Goal: Find specific page/section: Find specific page/section

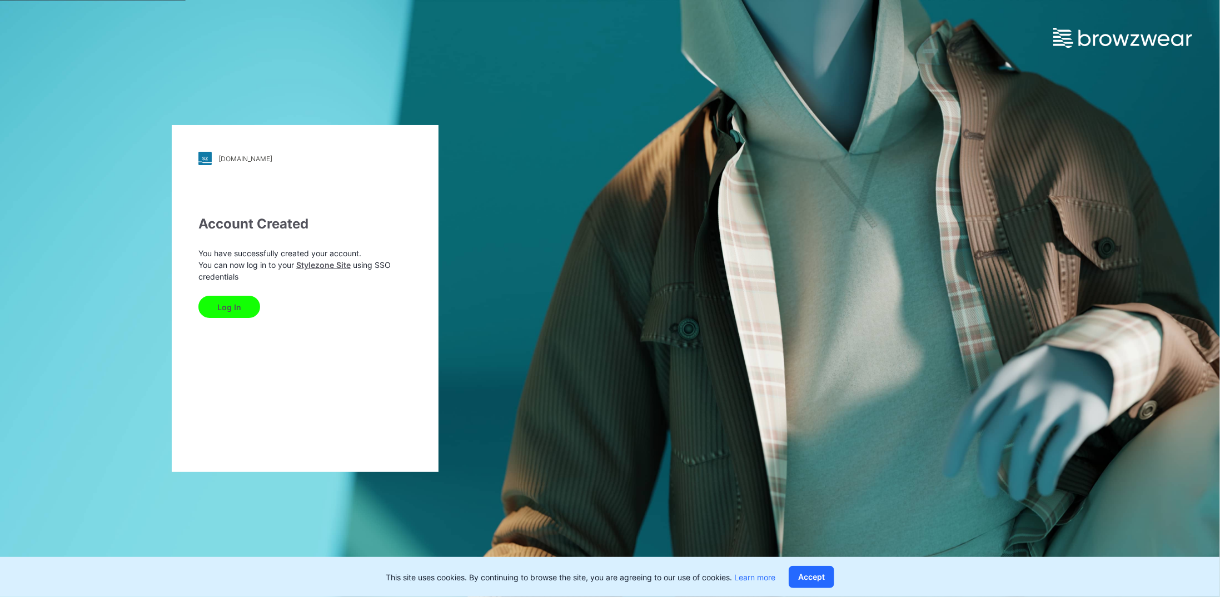
click at [245, 310] on button "Log In" at bounding box center [229, 307] width 62 height 22
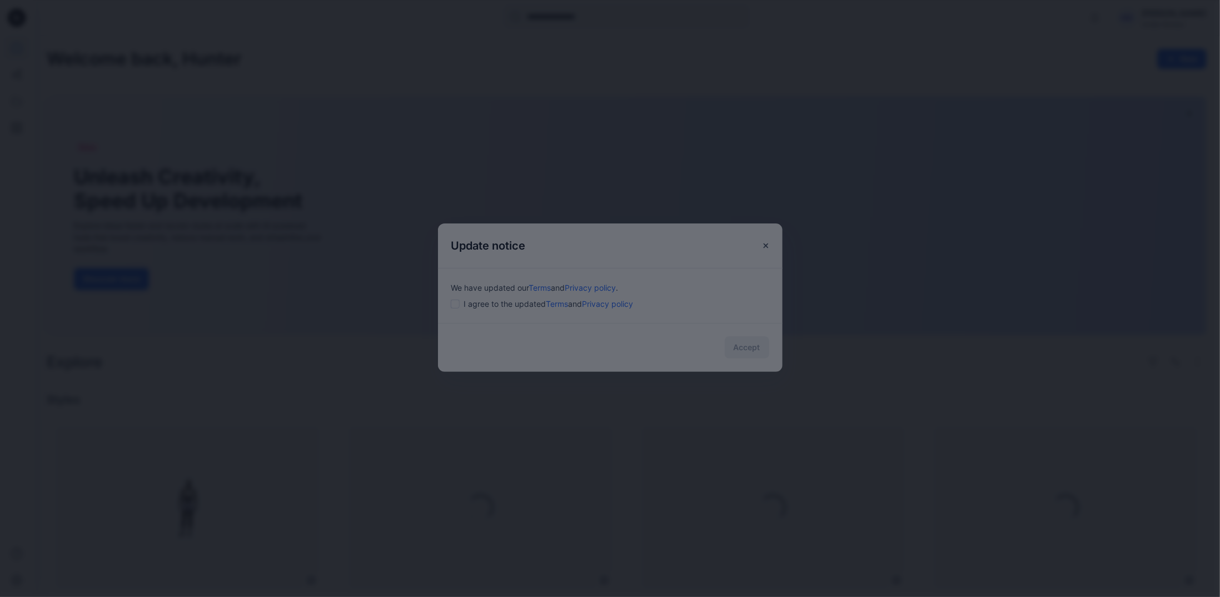
drag, startPoint x: 488, startPoint y: 308, endPoint x: 479, endPoint y: 308, distance: 9.5
click at [487, 308] on div at bounding box center [610, 298] width 1220 height 597
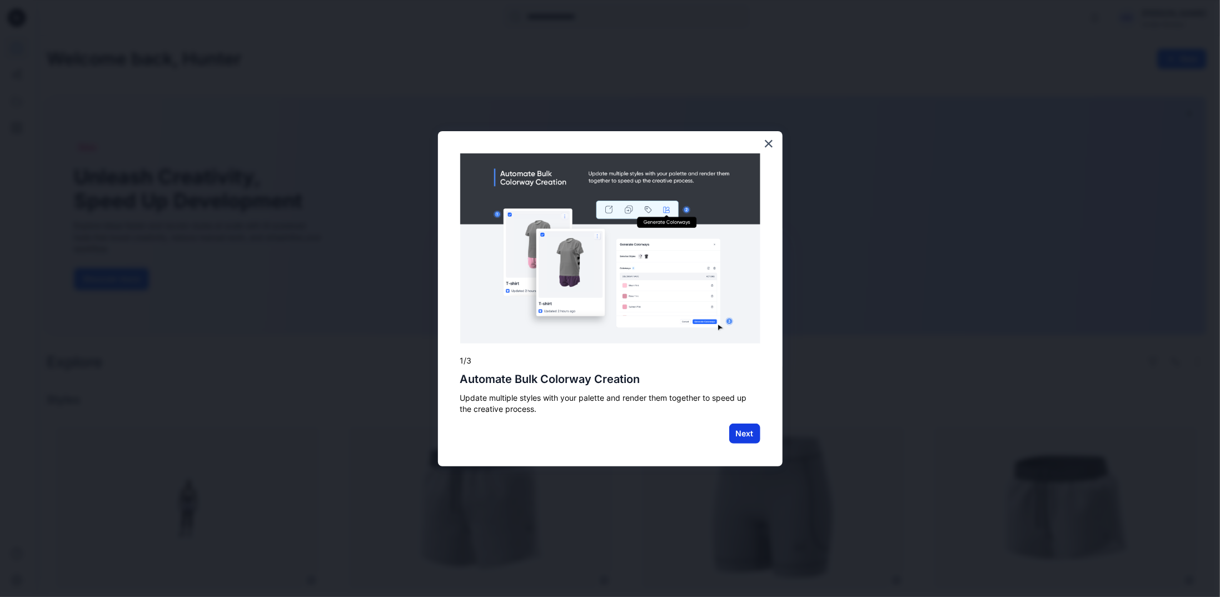
click at [742, 431] on button "Next" at bounding box center [744, 433] width 31 height 20
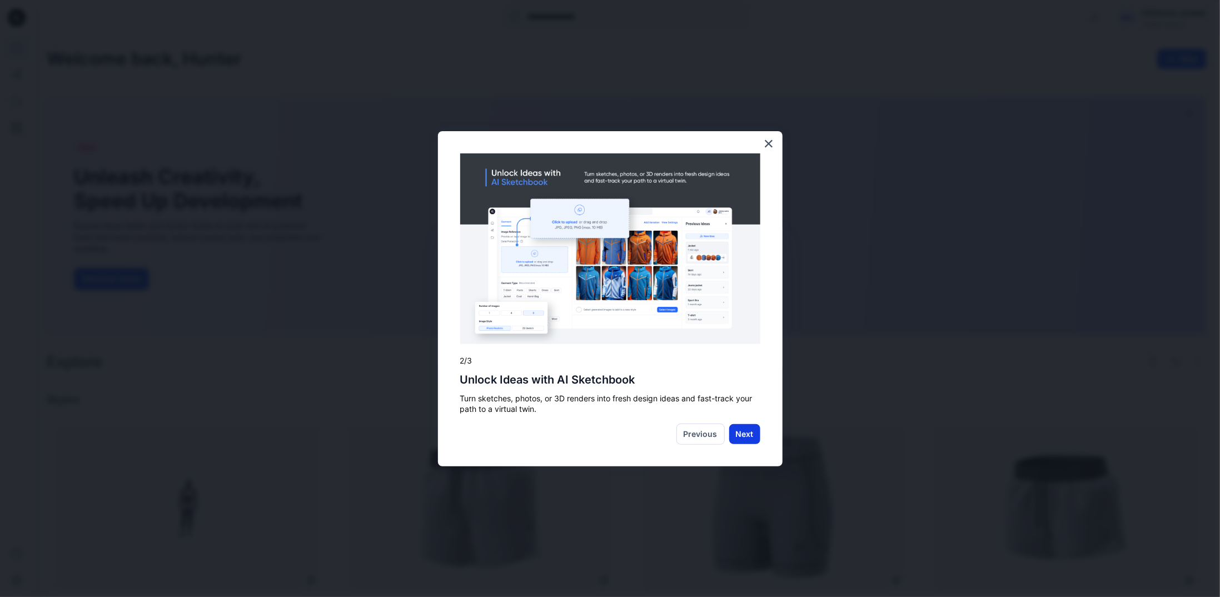
click at [739, 436] on button "Next" at bounding box center [744, 434] width 31 height 20
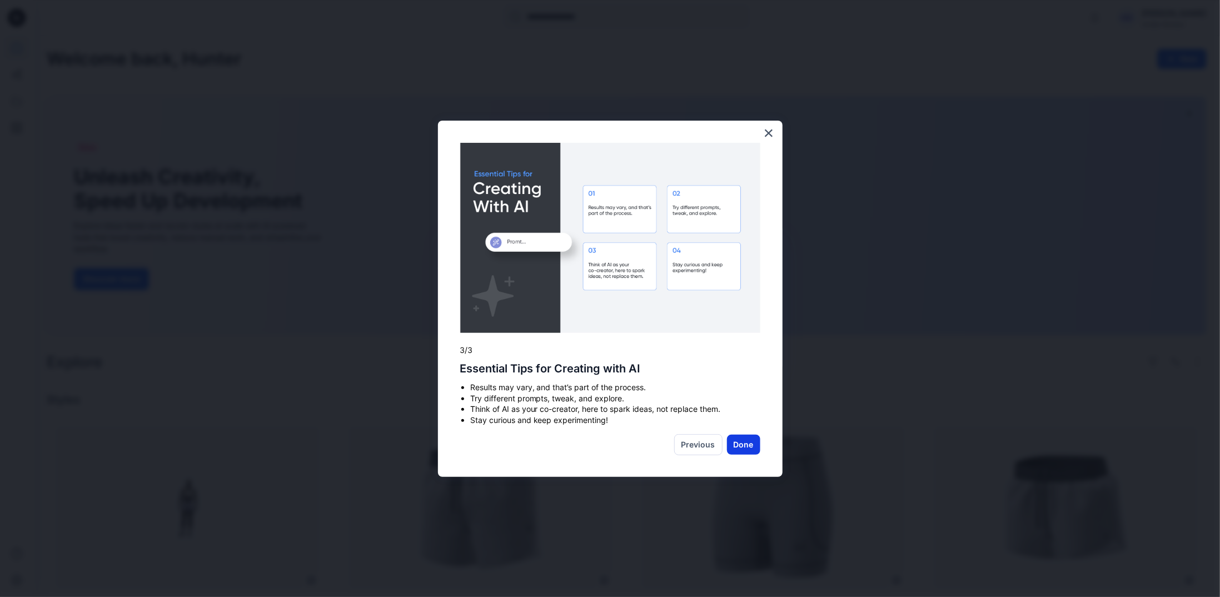
click at [734, 447] on button "Done" at bounding box center [743, 445] width 33 height 20
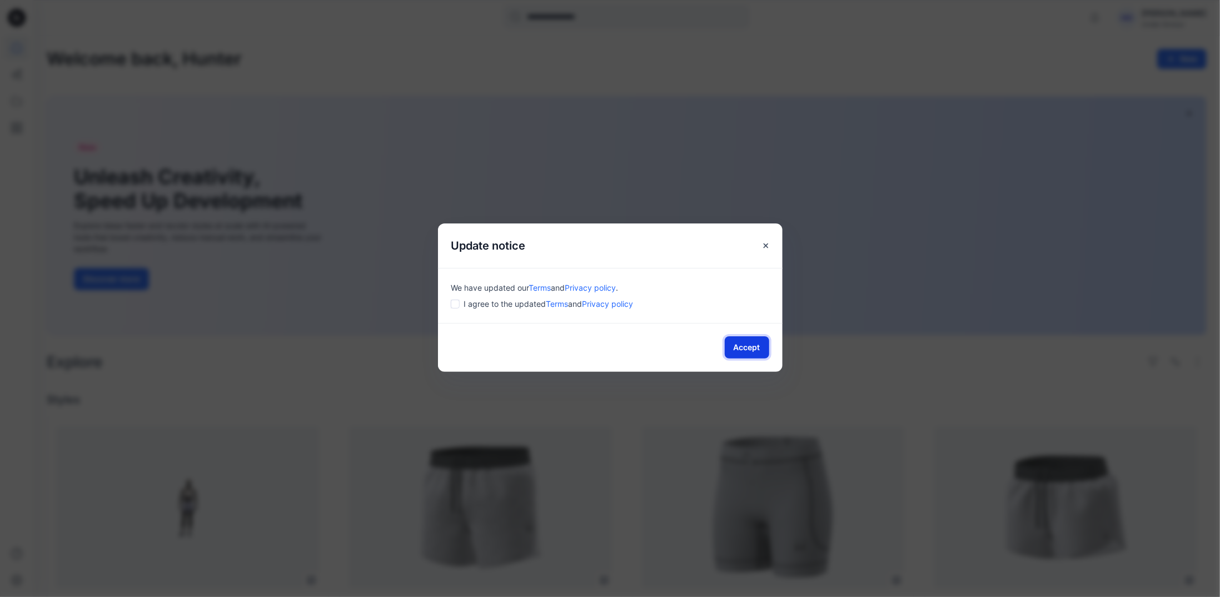
click at [745, 348] on button "Accept" at bounding box center [747, 347] width 44 height 22
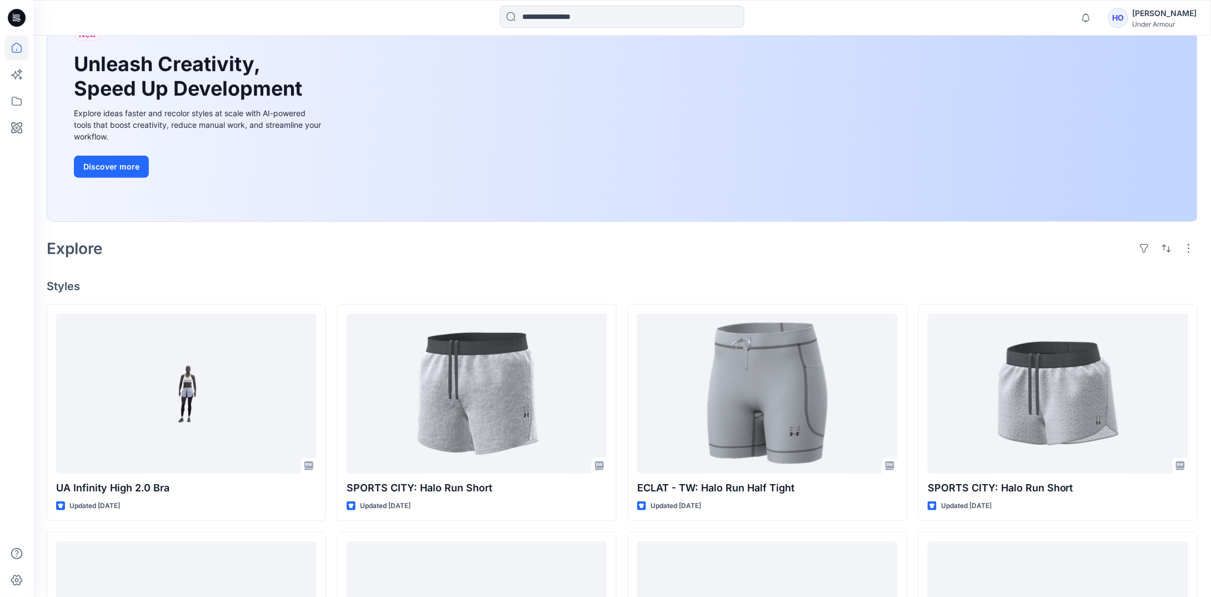
scroll to position [222, 0]
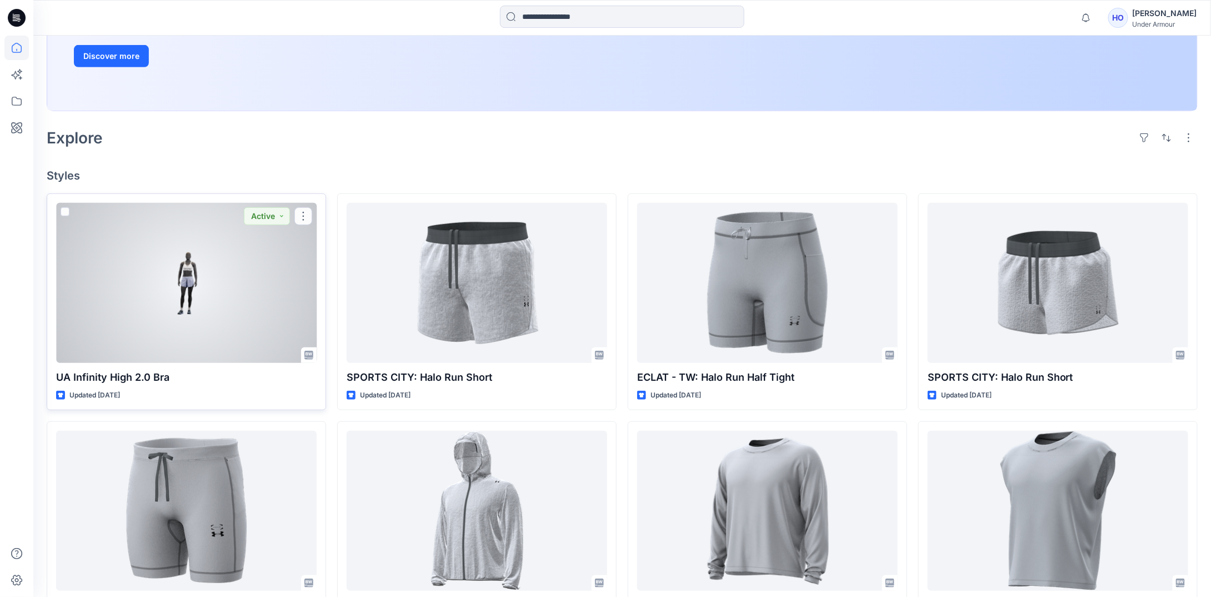
click at [205, 313] on div at bounding box center [186, 283] width 261 height 160
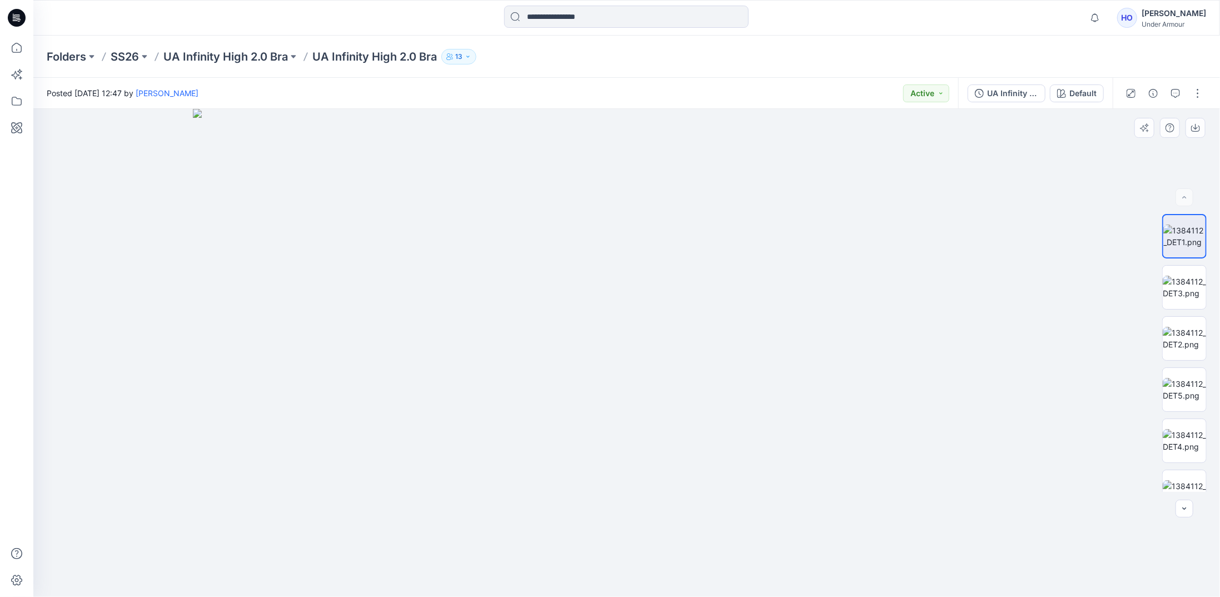
drag, startPoint x: 672, startPoint y: 392, endPoint x: 609, endPoint y: 383, distance: 63.5
click at [595, 384] on img at bounding box center [626, 353] width 867 height 488
drag, startPoint x: 660, startPoint y: 432, endPoint x: 674, endPoint y: 353, distance: 80.8
click at [1178, 281] on img at bounding box center [1184, 287] width 43 height 23
click at [1177, 338] on img at bounding box center [1184, 338] width 43 height 23
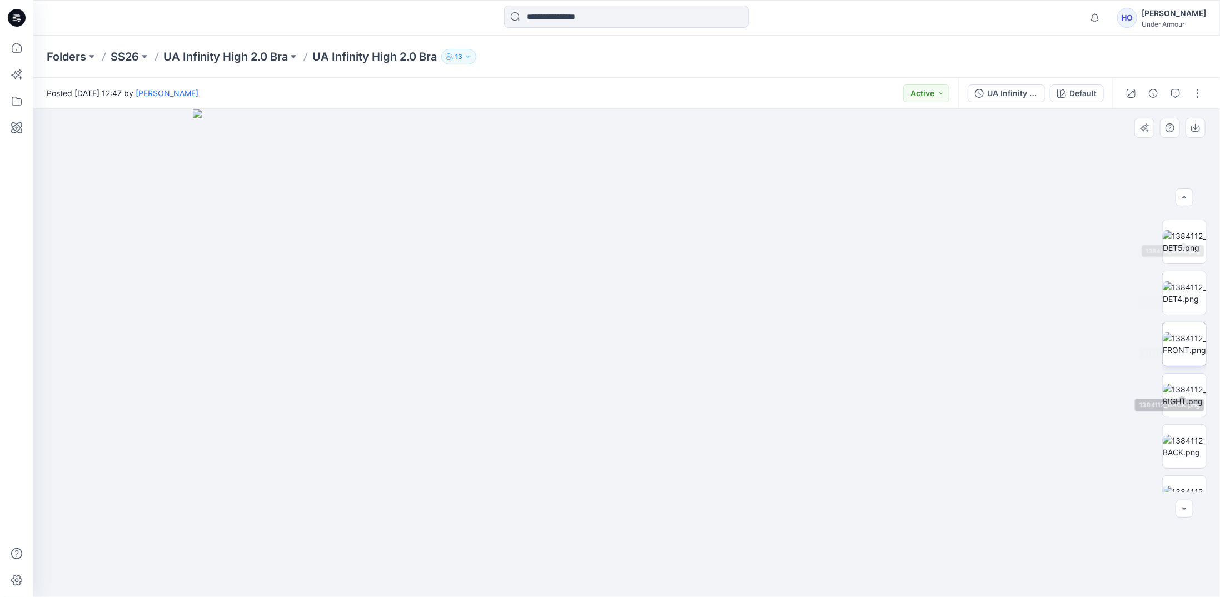
scroll to position [222, 0]
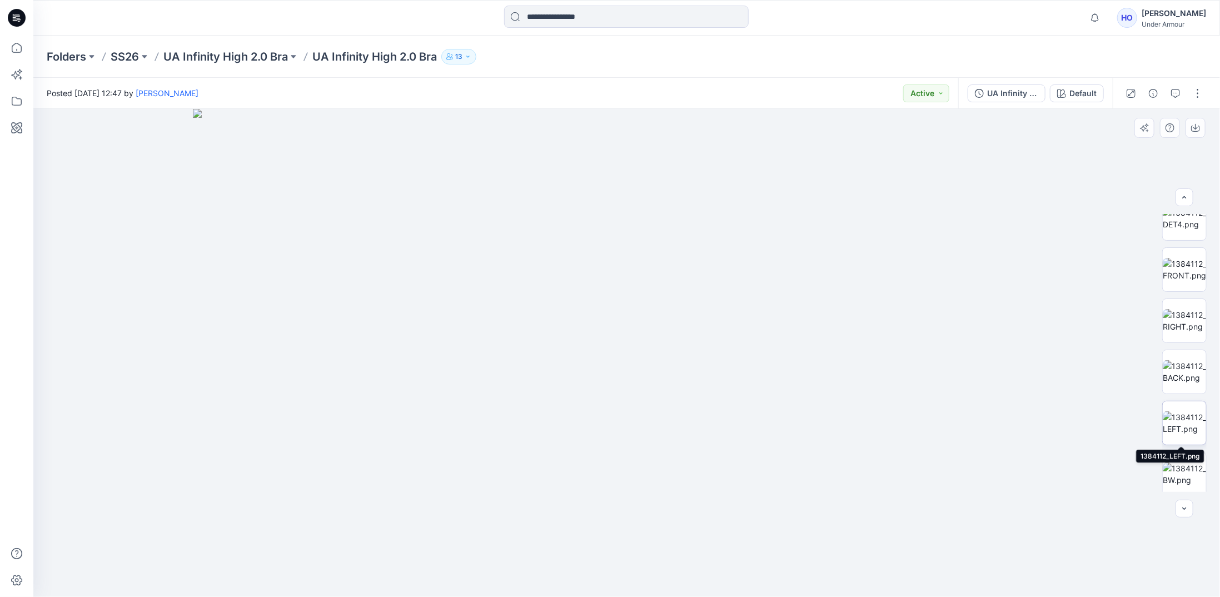
click at [1189, 413] on img at bounding box center [1184, 422] width 43 height 23
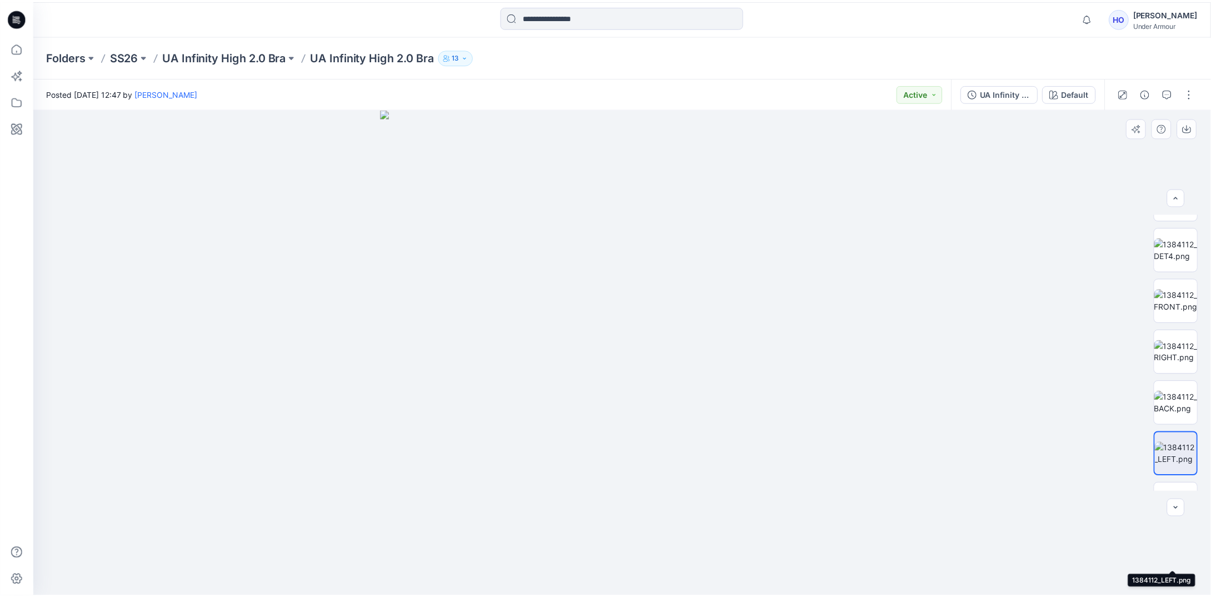
scroll to position [0, 0]
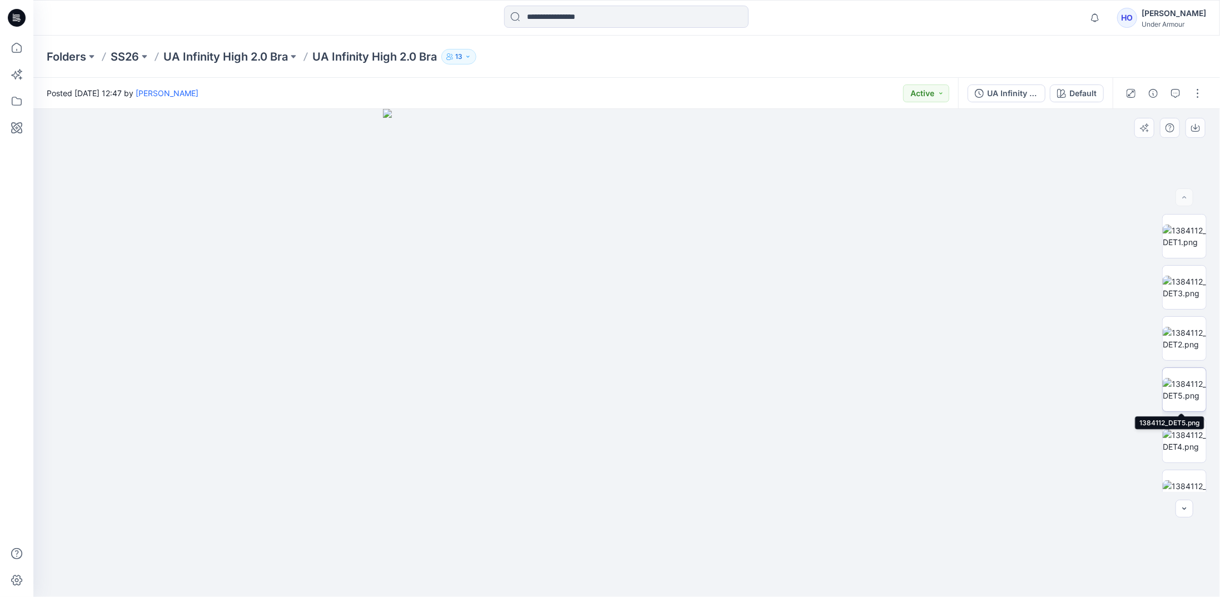
click at [1181, 385] on img at bounding box center [1184, 389] width 43 height 23
drag, startPoint x: 659, startPoint y: 353, endPoint x: 557, endPoint y: 346, distance: 101.9
click at [557, 346] on img at bounding box center [626, 353] width 867 height 488
drag, startPoint x: 560, startPoint y: 343, endPoint x: 640, endPoint y: 335, distance: 79.8
drag, startPoint x: 627, startPoint y: 332, endPoint x: 630, endPoint y: 313, distance: 18.5
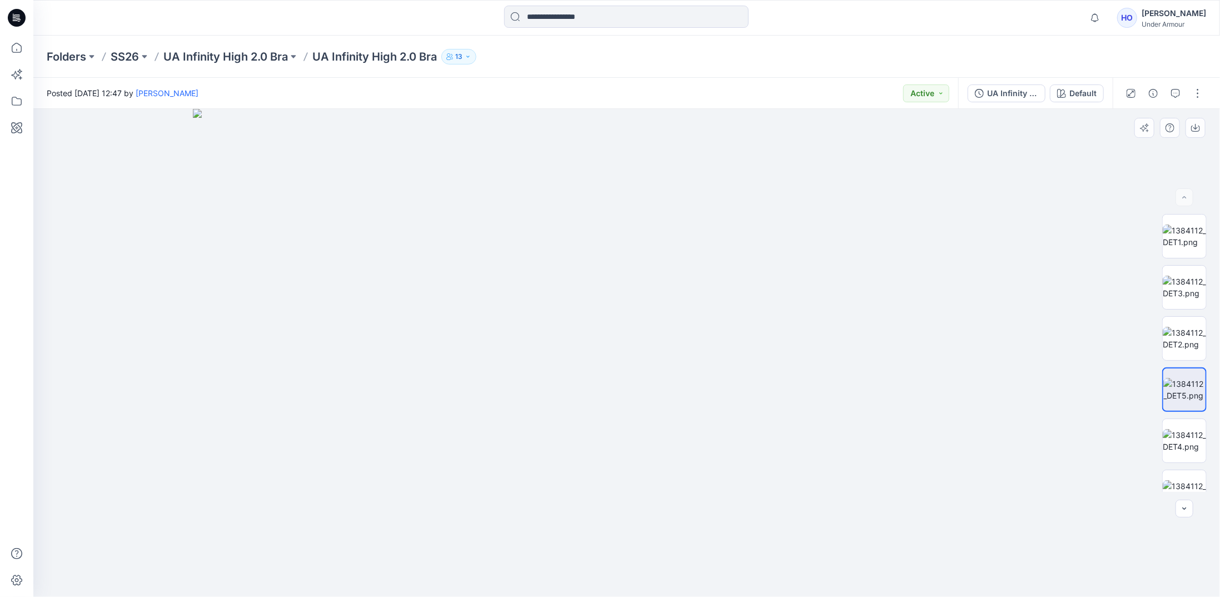
click at [630, 313] on img at bounding box center [626, 353] width 867 height 488
drag, startPoint x: 661, startPoint y: 320, endPoint x: 642, endPoint y: 496, distance: 177.1
click at [642, 496] on img at bounding box center [618, 215] width 1488 height 763
drag, startPoint x: 642, startPoint y: 269, endPoint x: 649, endPoint y: 355, distance: 85.8
click at [649, 355] on img at bounding box center [615, 311] width 1488 height 571
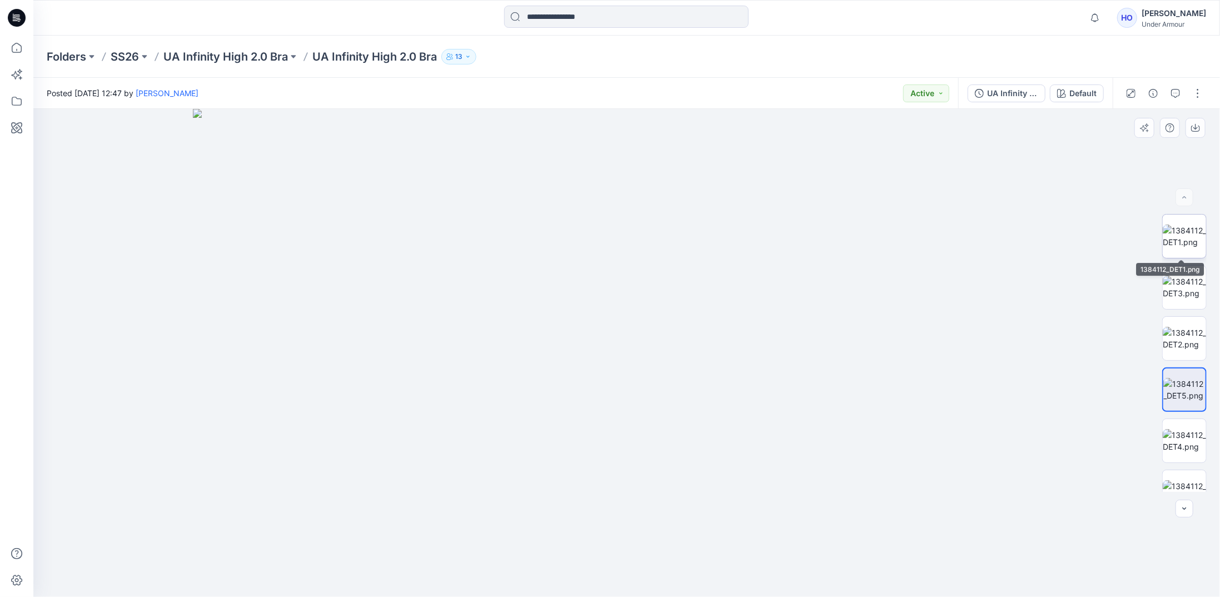
click at [1184, 241] on img at bounding box center [1184, 236] width 43 height 23
click at [16, 57] on icon at bounding box center [16, 48] width 24 height 24
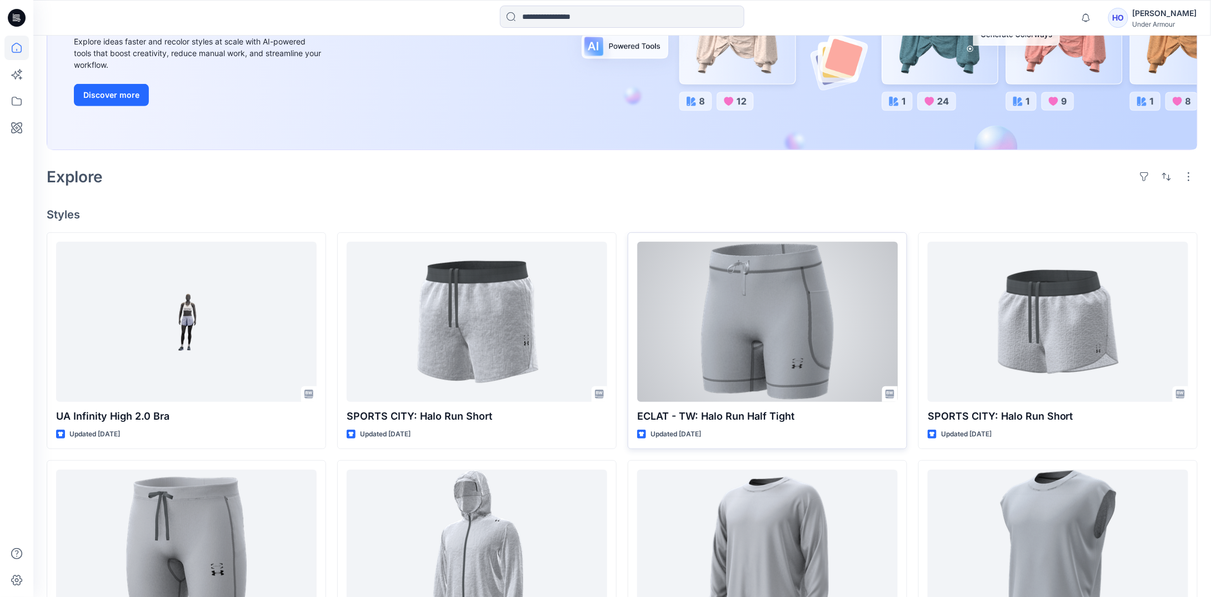
scroll to position [222, 0]
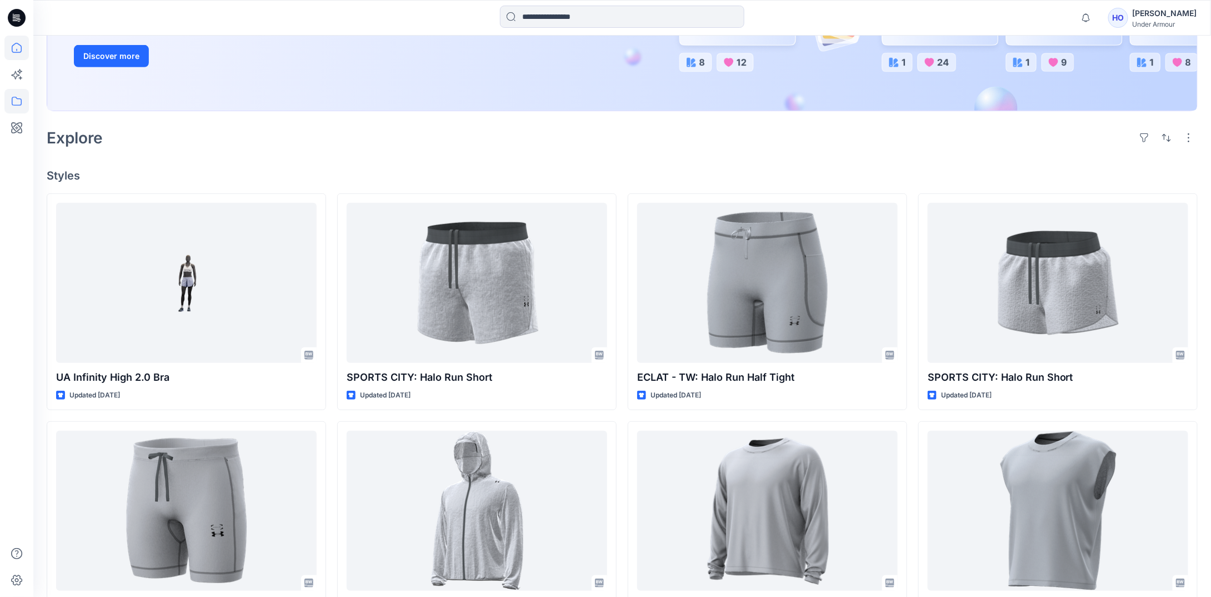
click at [19, 94] on icon at bounding box center [16, 101] width 24 height 24
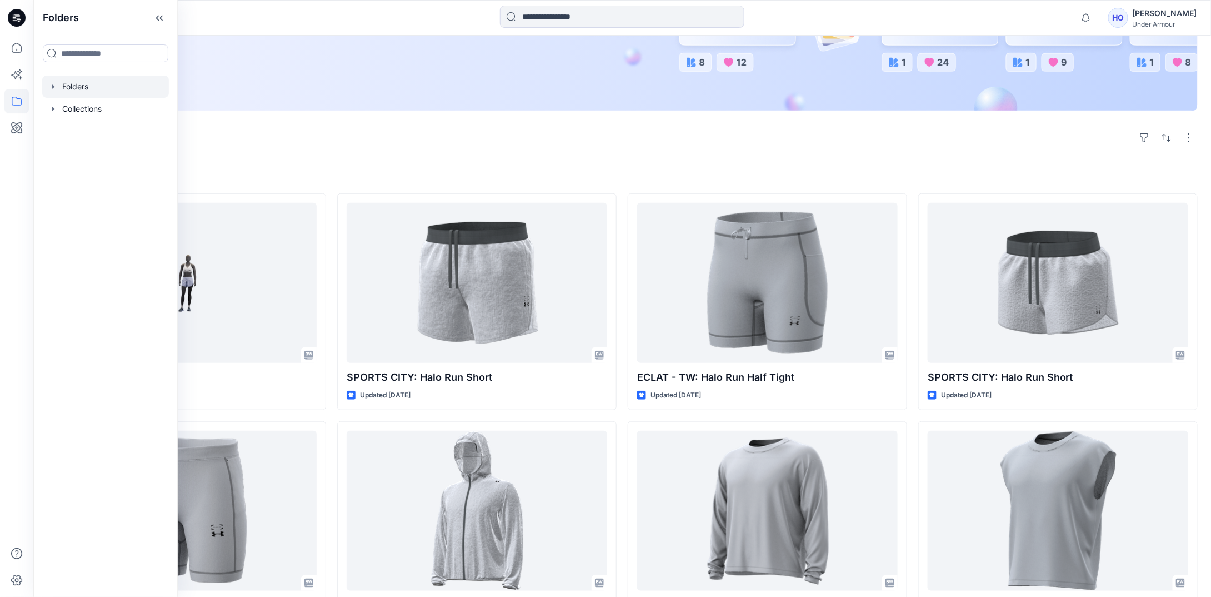
click at [79, 92] on div at bounding box center [105, 87] width 127 height 22
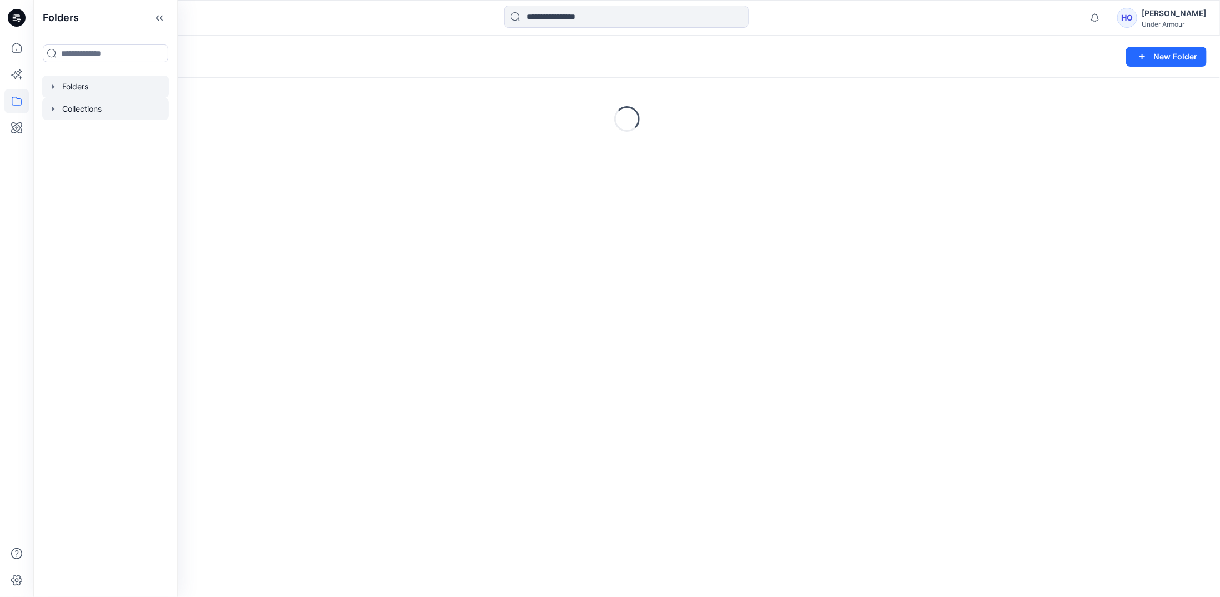
click at [56, 109] on icon "button" at bounding box center [53, 108] width 9 height 9
click at [63, 108] on div at bounding box center [111, 109] width 138 height 22
click at [73, 84] on div at bounding box center [105, 87] width 127 height 22
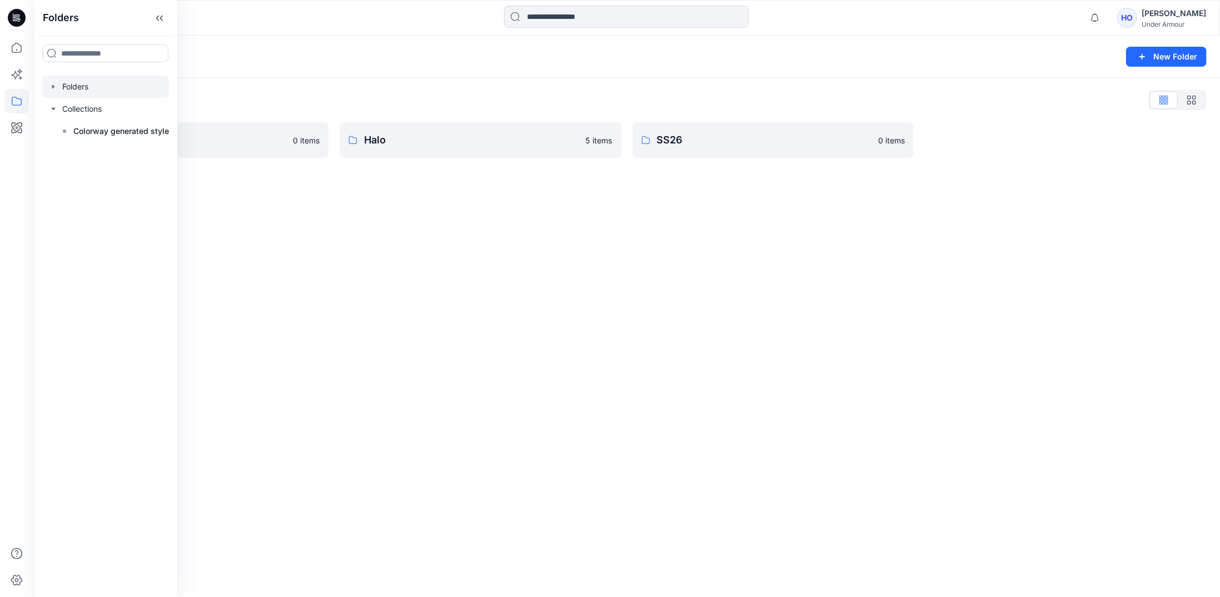
drag, startPoint x: 355, startPoint y: 186, endPoint x: 502, endPoint y: 220, distance: 151.7
click at [148, 133] on p "FW26" at bounding box center [186, 140] width 231 height 16
